Goal: Check status

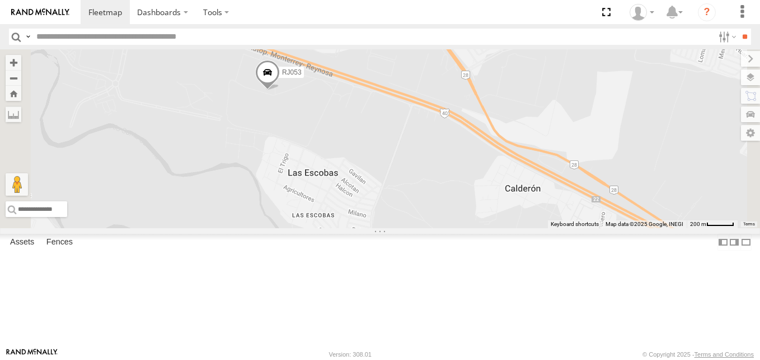
click at [0, 0] on div "100 LOGISTICS" at bounding box center [0, 0] width 0 height 0
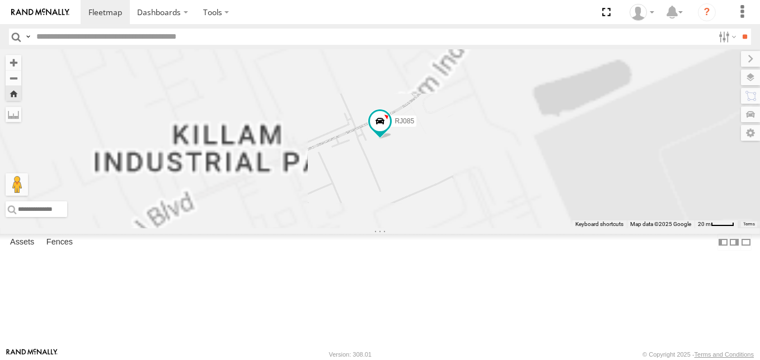
click at [0, 0] on div "100 LOGISTICS" at bounding box center [0, 0] width 0 height 0
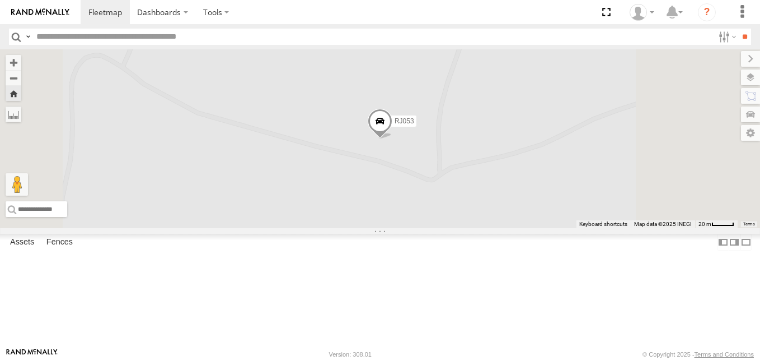
click at [393, 139] on span at bounding box center [380, 124] width 25 height 30
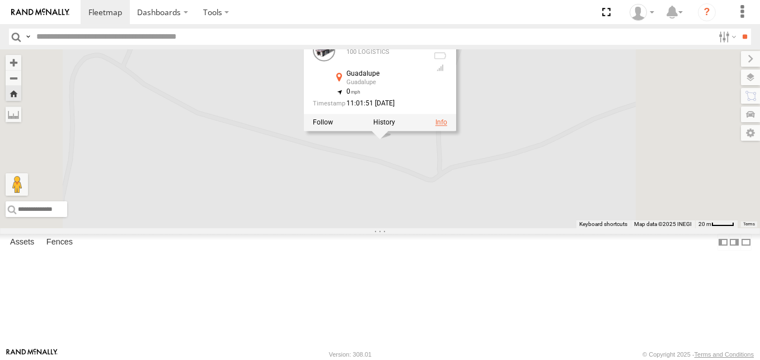
click at [447, 126] on link at bounding box center [442, 122] width 12 height 8
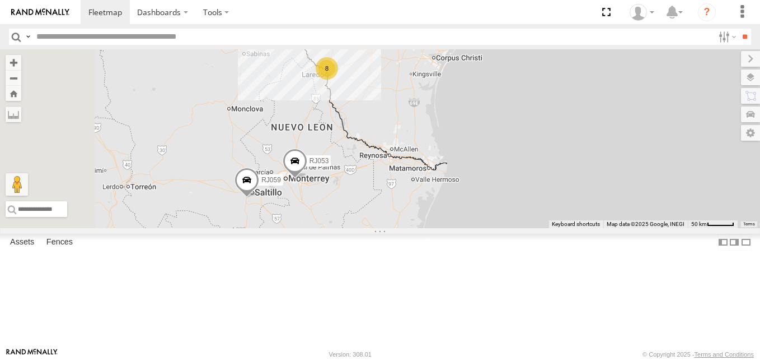
drag, startPoint x: 440, startPoint y: 268, endPoint x: 546, endPoint y: 200, distance: 125.4
click at [546, 200] on div "RJ081 RJ053 RJ059 8" at bounding box center [380, 138] width 760 height 179
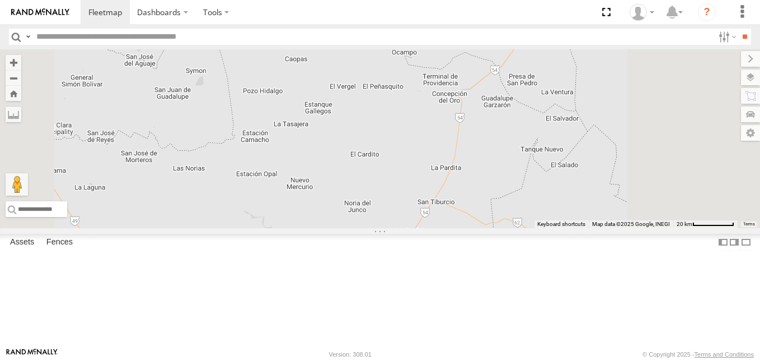
drag, startPoint x: 631, startPoint y: 122, endPoint x: 508, endPoint y: 233, distance: 165.3
click at [520, 222] on div "RJ081 RJ053 RJ059" at bounding box center [380, 138] width 760 height 179
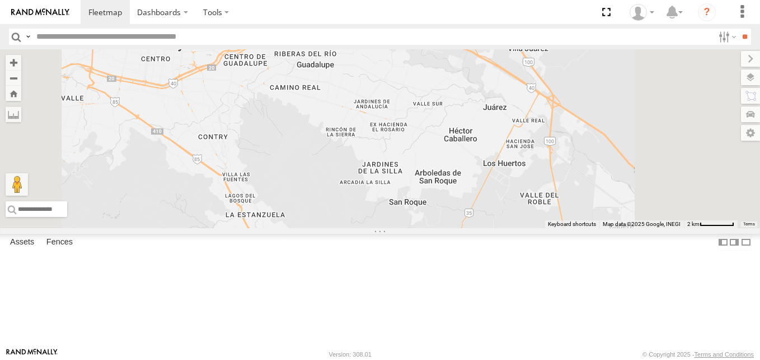
drag, startPoint x: 575, startPoint y: 146, endPoint x: 533, endPoint y: 191, distance: 61.8
click at [533, 191] on div "RJ081 RJ053 RJ059" at bounding box center [380, 138] width 760 height 179
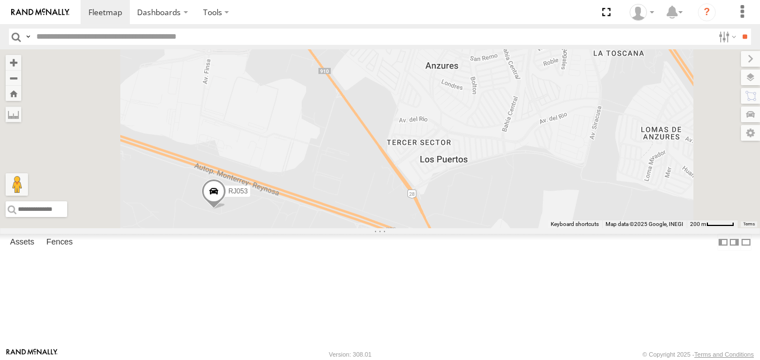
drag, startPoint x: 475, startPoint y: 260, endPoint x: 515, endPoint y: 216, distance: 59.5
click at [498, 228] on div "RJ081 RJ053 RJ059" at bounding box center [380, 138] width 760 height 179
